Goal: Navigation & Orientation: Find specific page/section

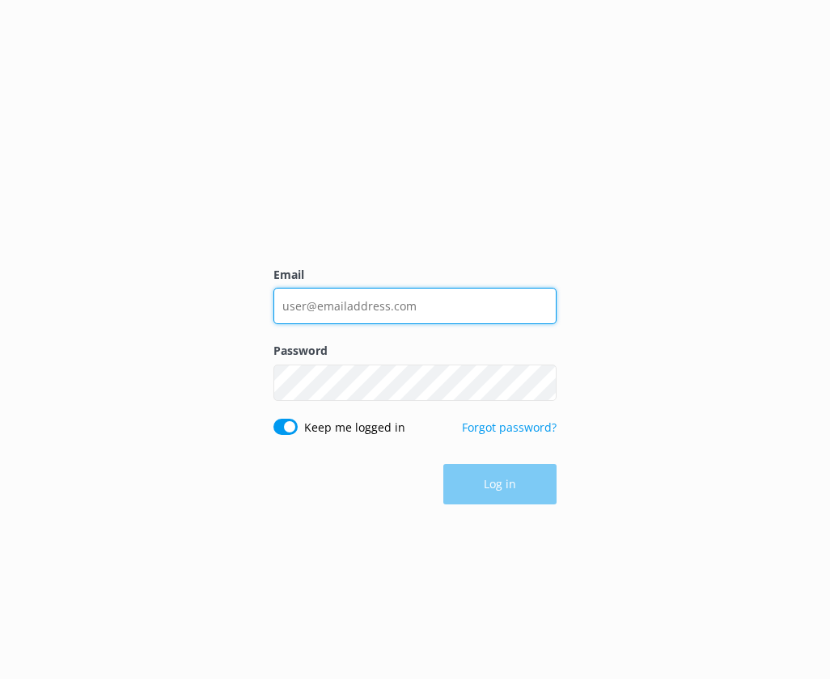
type input "[PERSON_NAME][EMAIL_ADDRESS][DOMAIN_NAME]"
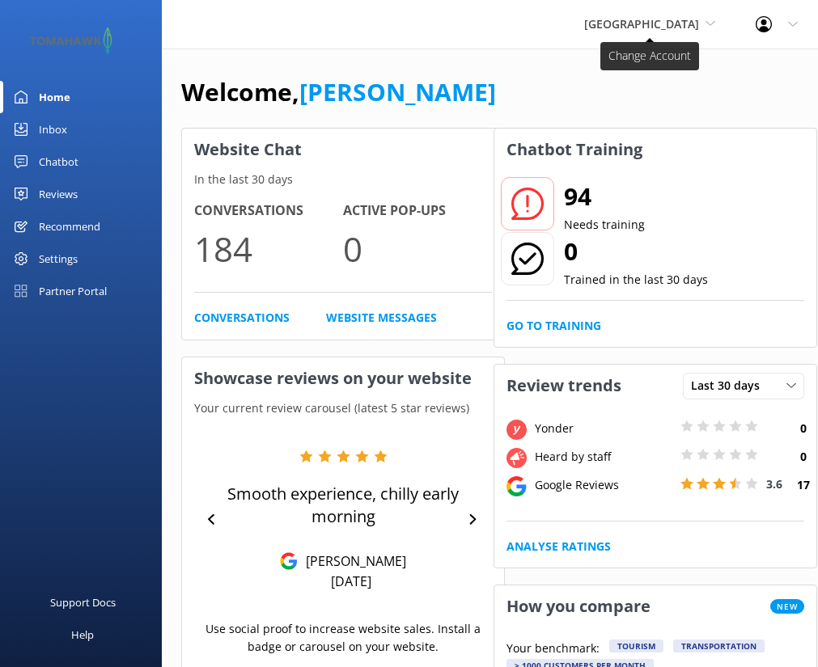
drag, startPoint x: 526, startPoint y: 49, endPoint x: 651, endPoint y: 20, distance: 127.7
click at [526, 49] on div "[GEOGRAPHIC_DATA] Go to Partner Portal Sculptureum Tomahawk Canopy Camping Ltd …" at bounding box center [409, 24] width 818 height 49
click at [700, 17] on span "[GEOGRAPHIC_DATA]" at bounding box center [649, 24] width 131 height 18
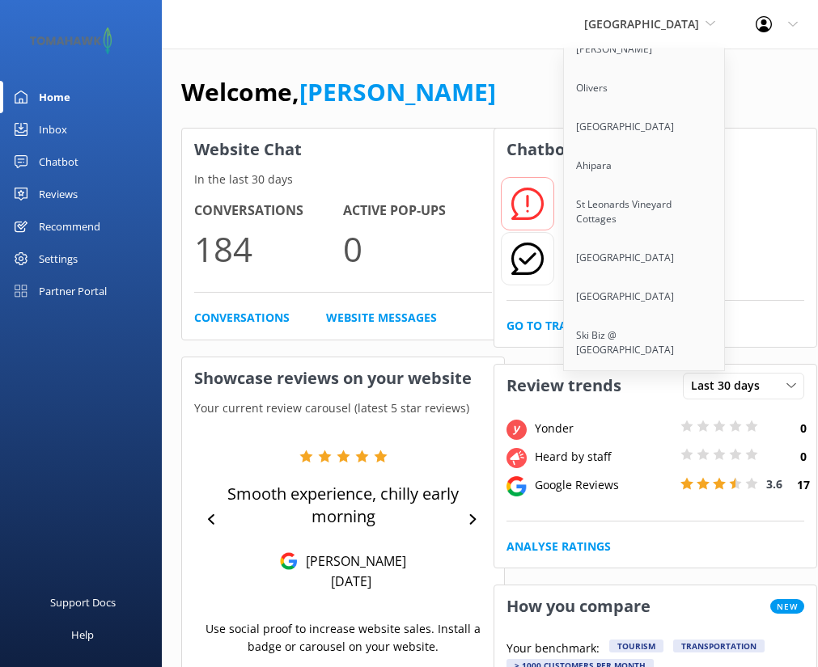
scroll to position [334, 0]
